Goal: Transaction & Acquisition: Download file/media

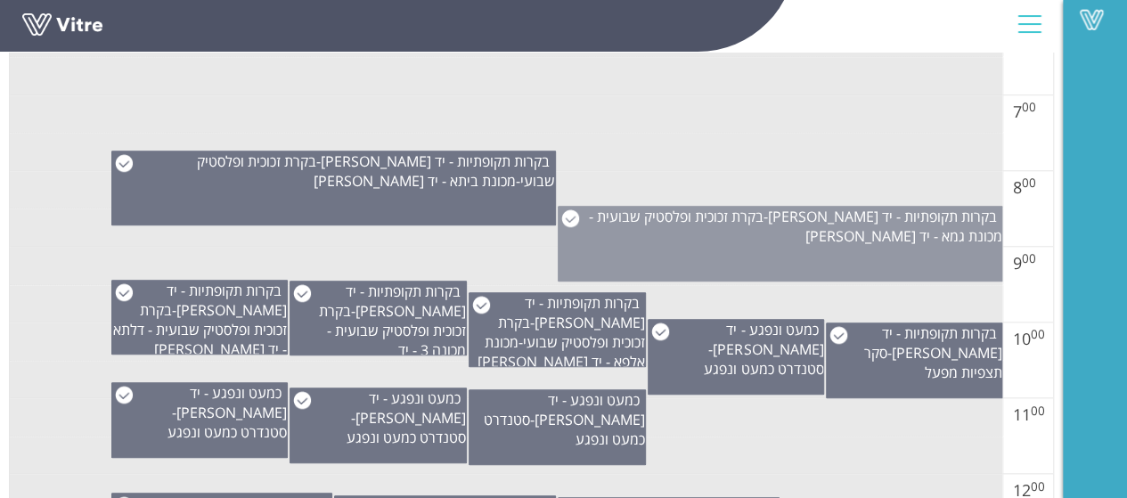
scroll to position [802, 0]
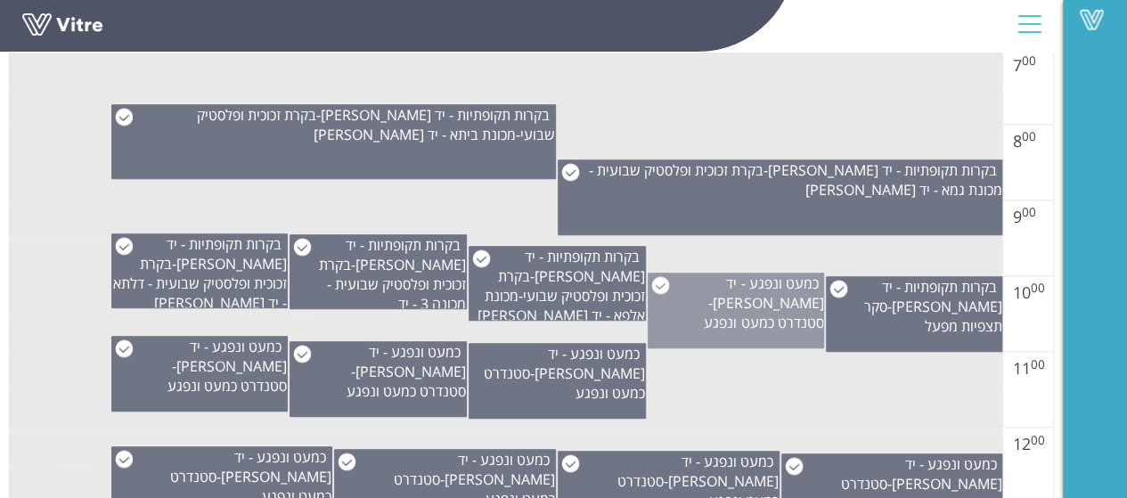
click at [760, 313] on div "כמעט ונפגע - יד [PERSON_NAME] - סטנדרט כמעט ונפגע" at bounding box center [736, 311] width 177 height 76
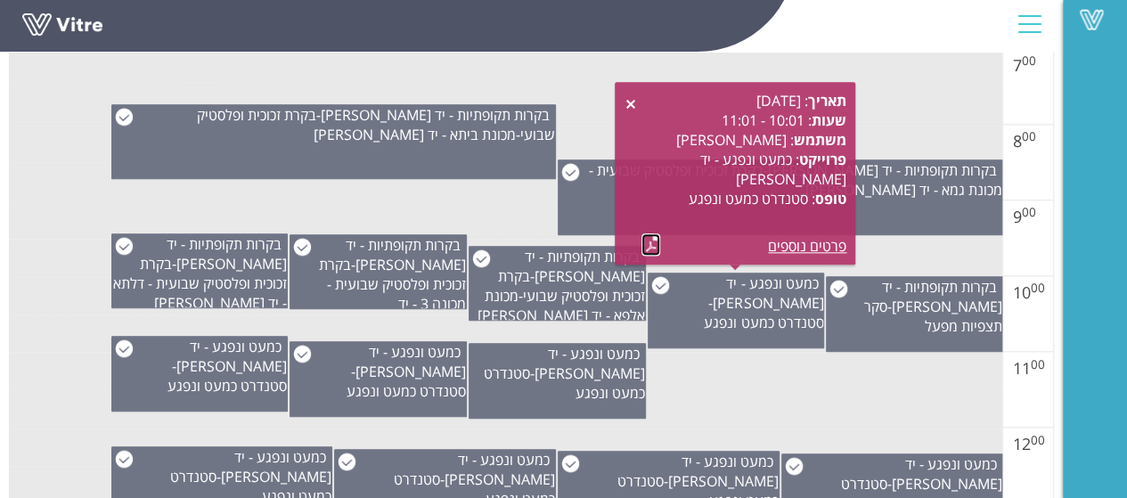
click at [650, 240] on link at bounding box center [651, 244] width 19 height 22
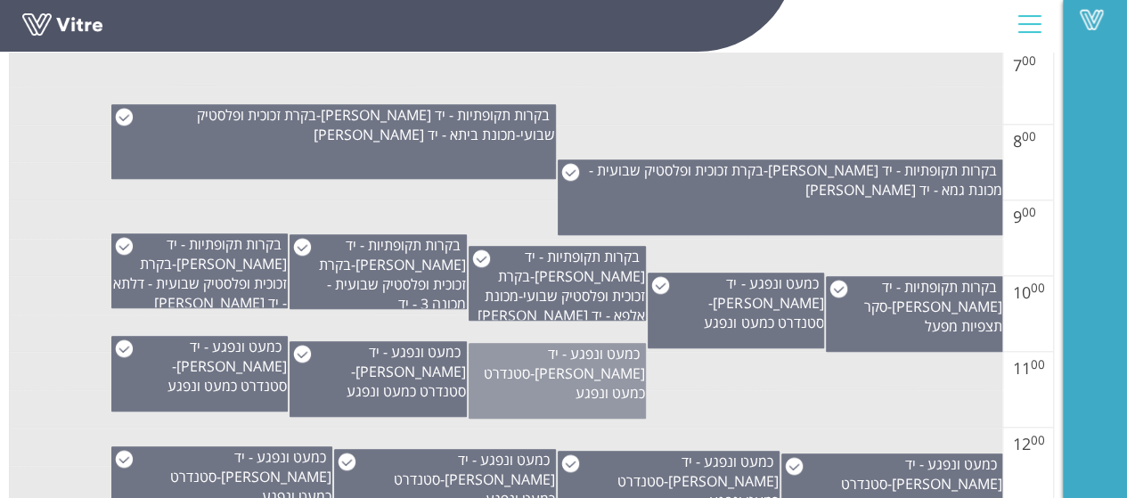
click at [560, 395] on div "כמעט ונפגע - יד [PERSON_NAME] - סטנדרט כמעט ונפגע" at bounding box center [557, 381] width 177 height 76
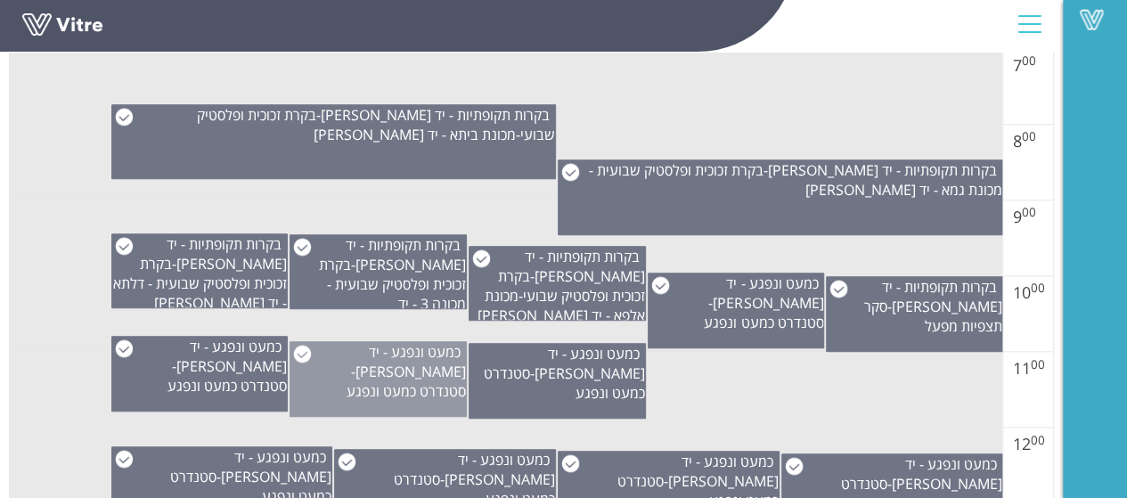
click at [428, 380] on div "כמעט ונפגע - יד [PERSON_NAME] - סטנדרט כמעט ונפגע" at bounding box center [378, 379] width 177 height 76
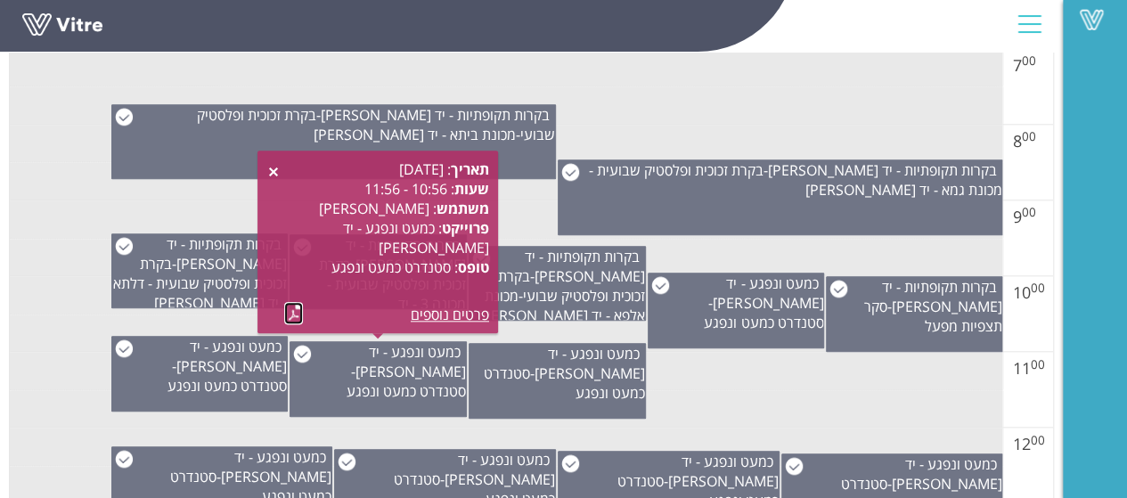
click at [294, 311] on link at bounding box center [293, 313] width 19 height 22
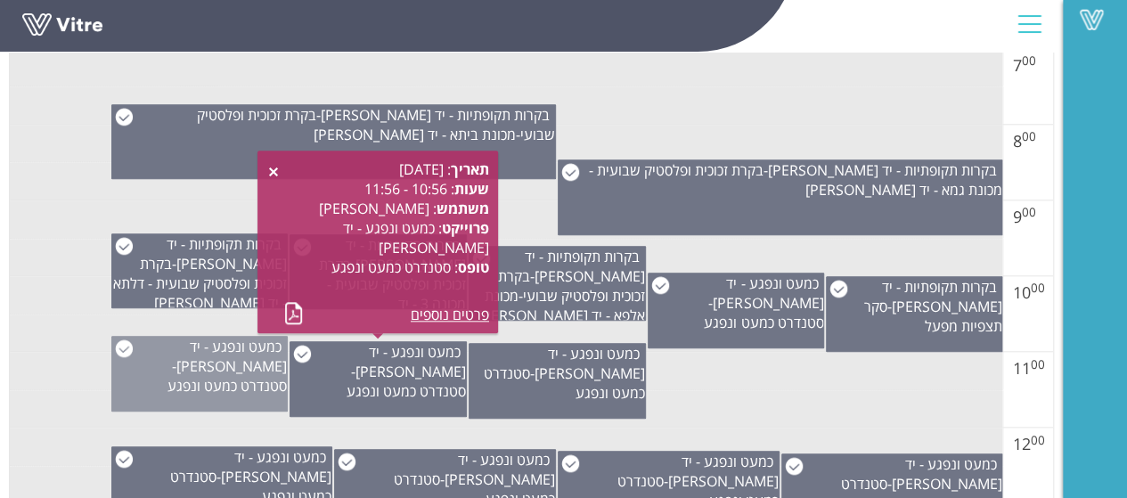
click at [217, 377] on div "כמעט ונפגע - יד [PERSON_NAME] - סטנדרט כמעט ונפגע" at bounding box center [199, 374] width 177 height 76
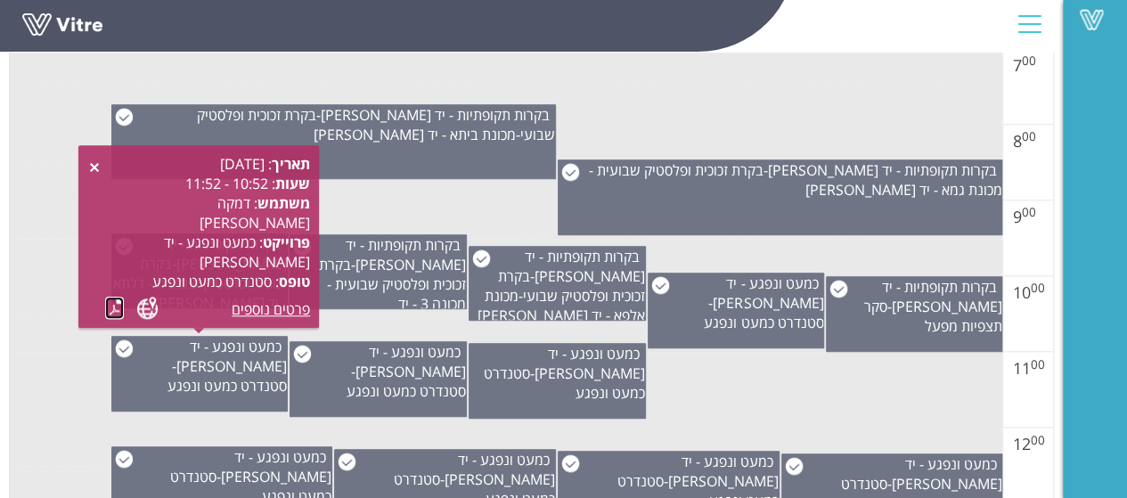
click at [109, 304] on link at bounding box center [114, 308] width 19 height 22
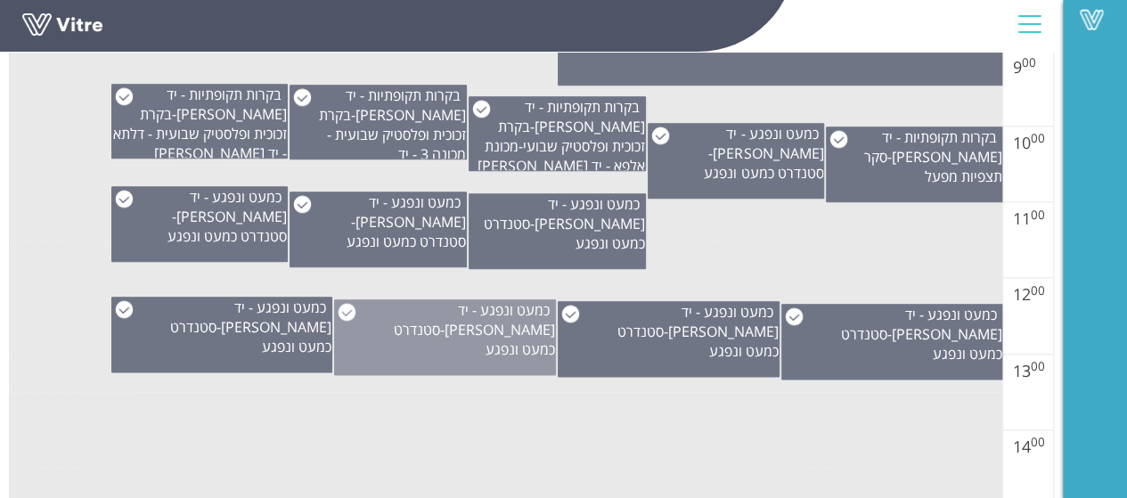
scroll to position [980, 0]
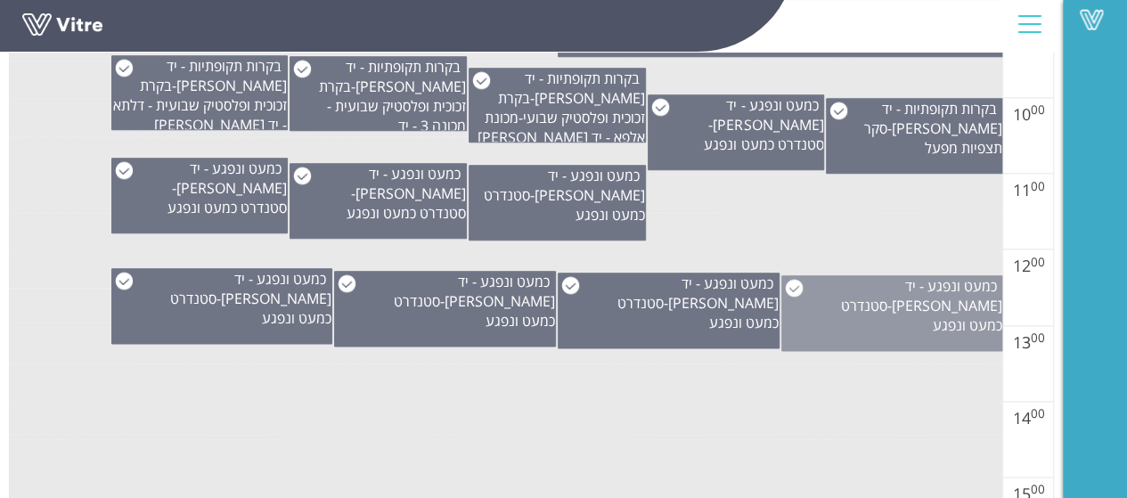
click at [903, 331] on div "כמעט ונפגע - יד [PERSON_NAME] - סטנדרט כמעט ונפגע" at bounding box center [892, 313] width 222 height 76
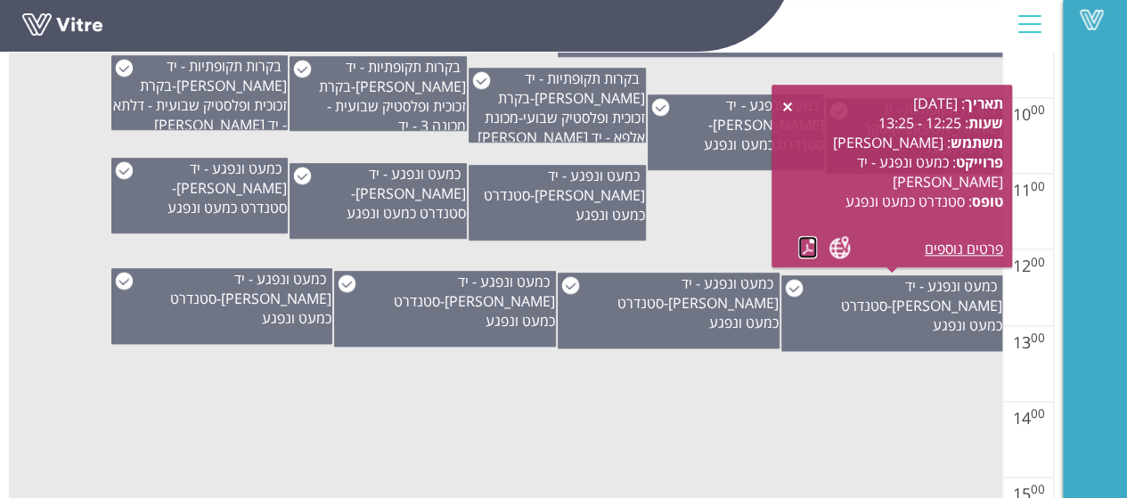
click at [806, 246] on link at bounding box center [807, 247] width 19 height 22
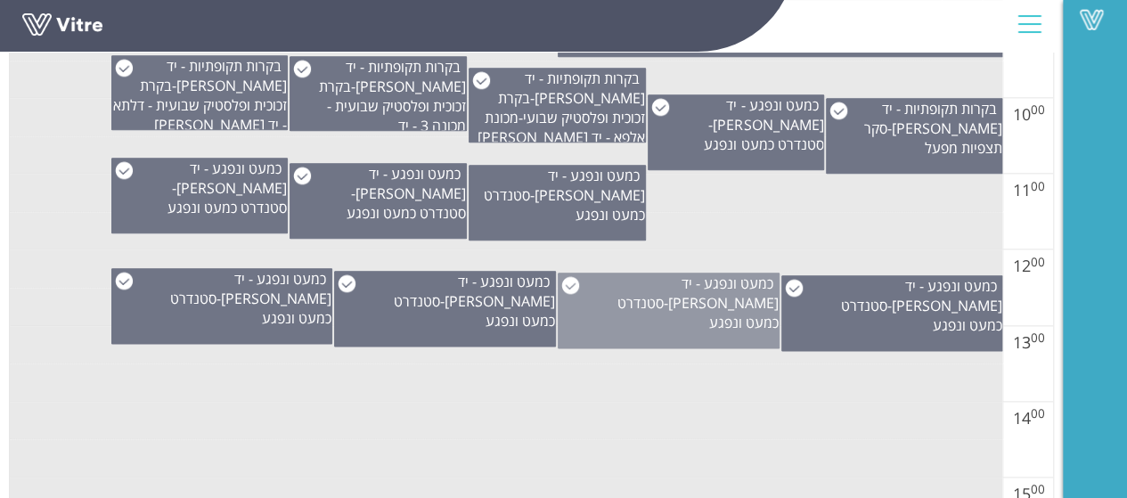
click at [649, 324] on div "כמעט ונפגע - יד [PERSON_NAME] - סטנדרט כמעט ונפגע" at bounding box center [669, 311] width 222 height 76
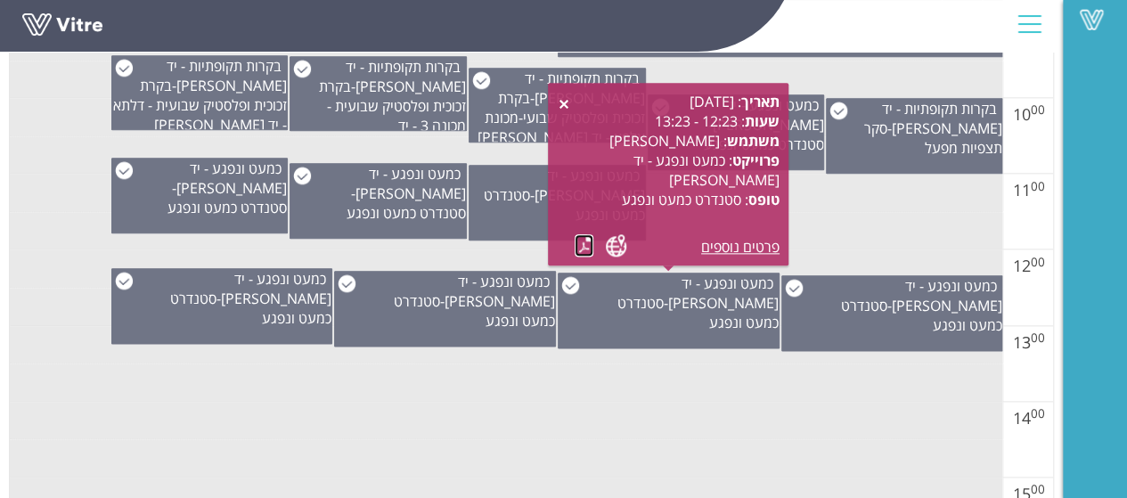
click at [581, 241] on link at bounding box center [584, 245] width 19 height 22
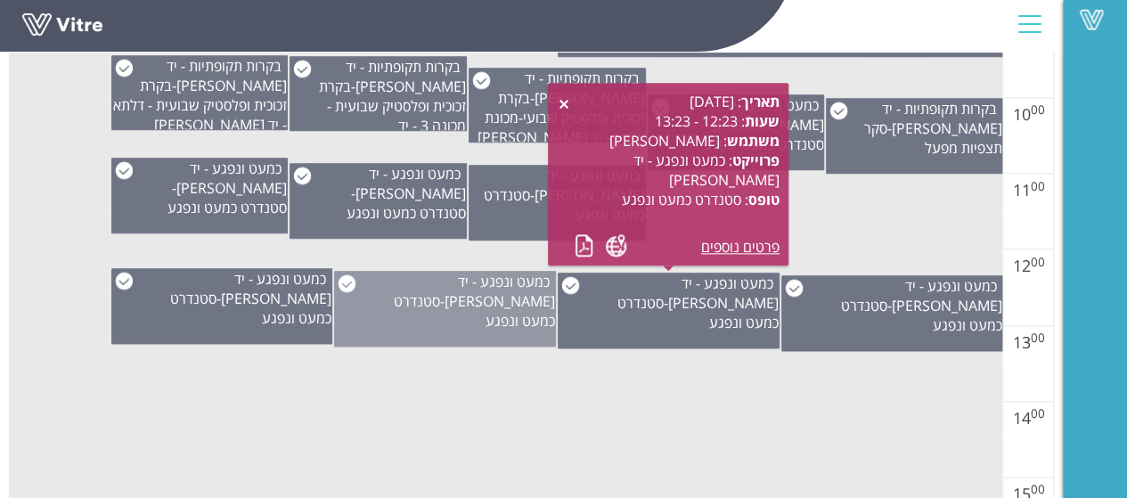
click at [421, 327] on div "כמעט ונפגע - יד [PERSON_NAME] - סטנדרט כמעט ונפגע" at bounding box center [445, 309] width 222 height 76
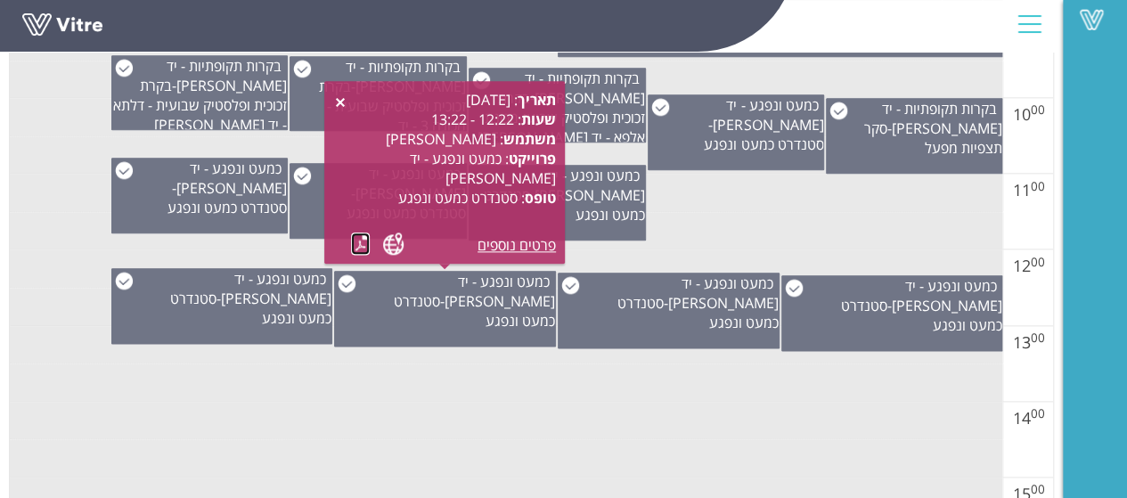
click at [358, 247] on link at bounding box center [360, 244] width 19 height 22
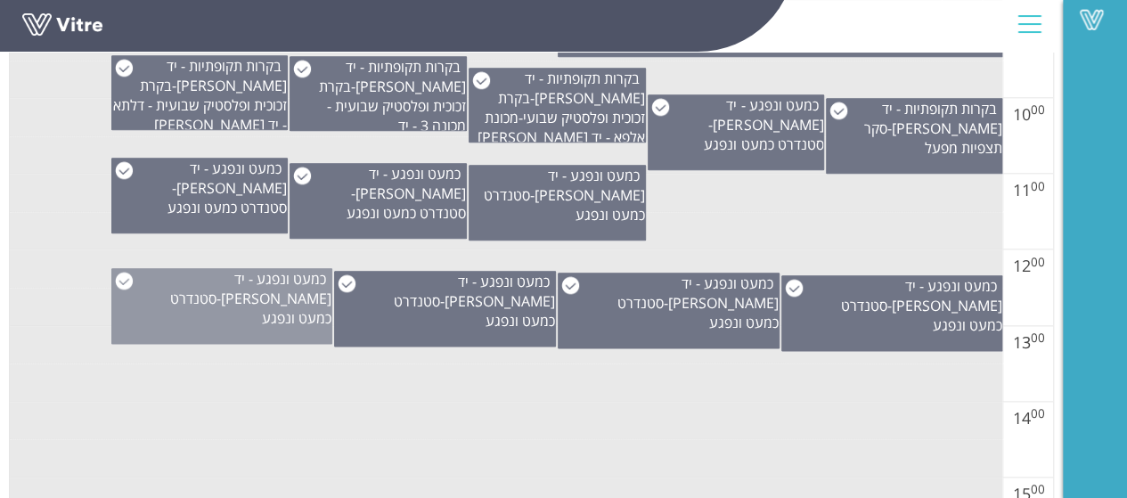
click at [219, 315] on div "כמעט ונפגע - יד [PERSON_NAME] - סטנדרט כמעט ונפגע" at bounding box center [222, 306] width 222 height 76
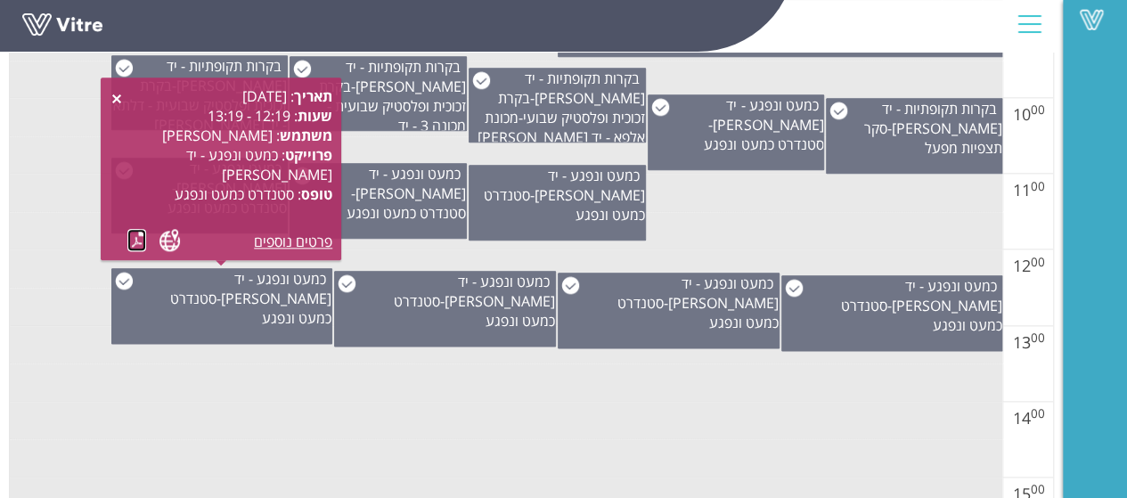
click at [138, 241] on link at bounding box center [136, 240] width 19 height 22
